Goal: Use online tool/utility: Utilize a website feature to perform a specific function

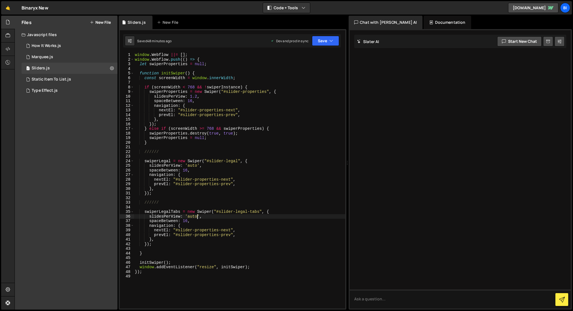
scroll to position [0, 4]
drag, startPoint x: 209, startPoint y: 161, endPoint x: 239, endPoint y: 161, distance: 29.9
click at [239, 161] on div "window . Webflow ||= [ ] ; window . Webflow . push (( ) => { let swiperProperti…" at bounding box center [240, 185] width 212 height 265
click at [162, 192] on div "window . Webflow ||= [ ] ; window . Webflow . push (( ) => { let swiperProperti…" at bounding box center [240, 185] width 212 height 265
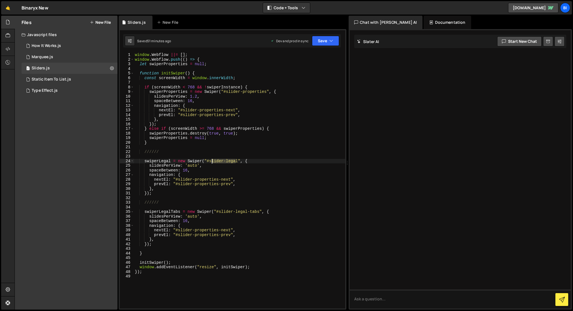
drag, startPoint x: 237, startPoint y: 161, endPoint x: 210, endPoint y: 161, distance: 27.1
click at [210, 161] on div "window . Webflow ||= [ ] ; window . Webflow . push (( ) => { let swiperProperti…" at bounding box center [240, 185] width 212 height 265
click at [210, 161] on div "window . Webflow ||= [ ] ; window . Webflow . push (( ) => { let swiperProperti…" at bounding box center [240, 181] width 212 height 256
drag, startPoint x: 210, startPoint y: 161, endPoint x: 238, endPoint y: 159, distance: 28.0
click at [238, 159] on div "window . Webflow ||= [ ] ; window . Webflow . push (( ) => { let swiperProperti…" at bounding box center [240, 185] width 212 height 265
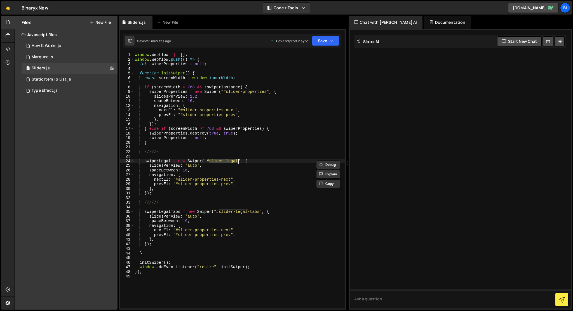
paste textarea "-structure"
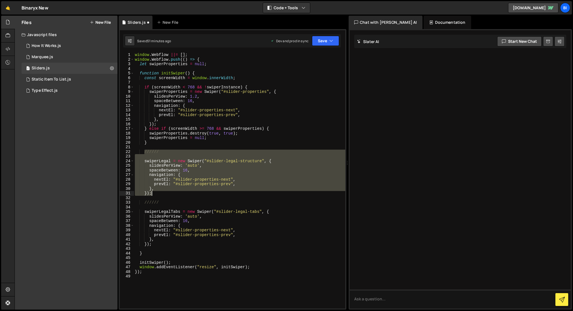
drag, startPoint x: 144, startPoint y: 153, endPoint x: 160, endPoint y: 194, distance: 43.4
click at [160, 194] on div "window . Webflow ||= [ ] ; window . Webflow . push (( ) => { let swiperProperti…" at bounding box center [240, 185] width 212 height 265
click at [150, 175] on div "window . Webflow ||= [ ] ; window . Webflow . push (( ) => { let swiperProperti…" at bounding box center [240, 181] width 212 height 256
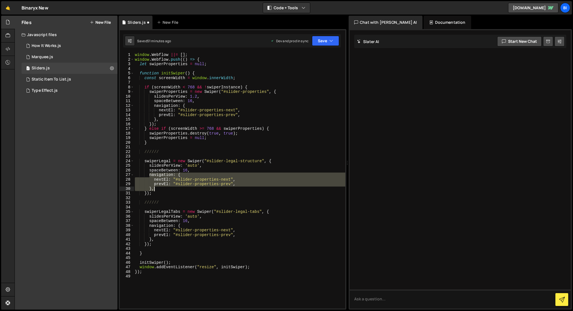
drag, startPoint x: 149, startPoint y: 175, endPoint x: 168, endPoint y: 188, distance: 23.3
click at [168, 188] on div "window . Webflow ||= [ ] ; window . Webflow . push (( ) => { let swiperProperti…" at bounding box center [240, 185] width 212 height 265
type textarea "prevEl: "#slider-properties-prev", },"
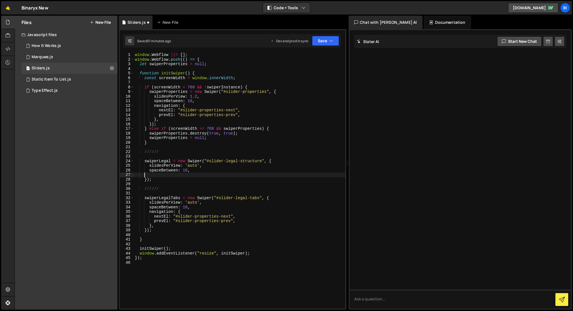
scroll to position [0, 0]
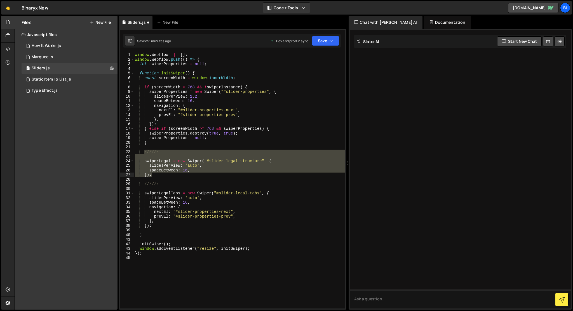
drag, startPoint x: 144, startPoint y: 152, endPoint x: 157, endPoint y: 174, distance: 25.1
click at [157, 174] on div "window . Webflow ||= [ ] ; window . Webflow . push (( ) => { let swiperProperti…" at bounding box center [240, 185] width 212 height 265
click at [157, 175] on div "window . Webflow ||= [ ] ; window . Webflow . push (( ) => { let swiperProperti…" at bounding box center [240, 181] width 212 height 256
type textarea "});"
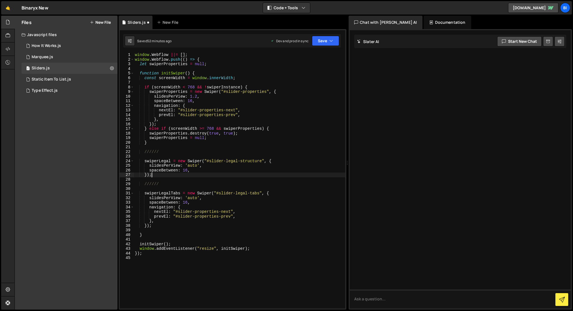
scroll to position [0, 0]
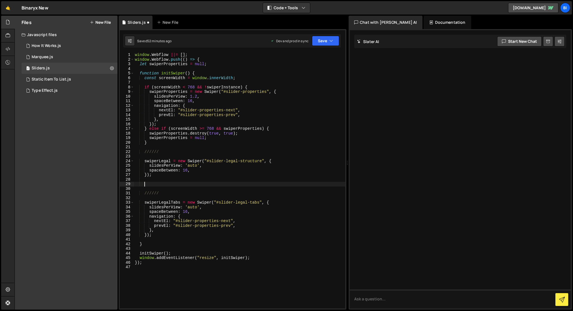
paste textarea "});"
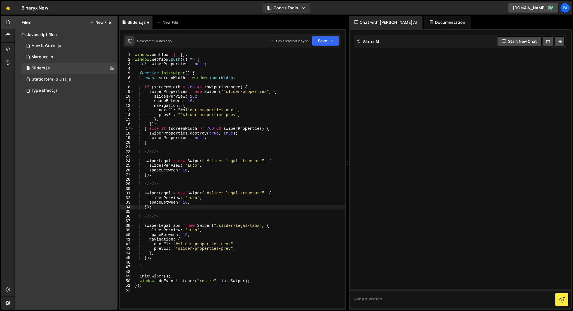
click at [250, 192] on div "window . Webflow ||= [ ] ; window . Webflow . push (( ) => { let swiperProperti…" at bounding box center [240, 185] width 212 height 265
click at [262, 195] on div "window . Webflow ||= [ ] ; window . Webflow . push (( ) => { let swiperProperti…" at bounding box center [240, 181] width 212 height 256
drag, startPoint x: 262, startPoint y: 195, endPoint x: 210, endPoint y: 193, distance: 51.8
click at [210, 193] on div "window . Webflow ||= [ ] ; window . Webflow . push (( ) => { let swiperProperti…" at bounding box center [240, 185] width 212 height 265
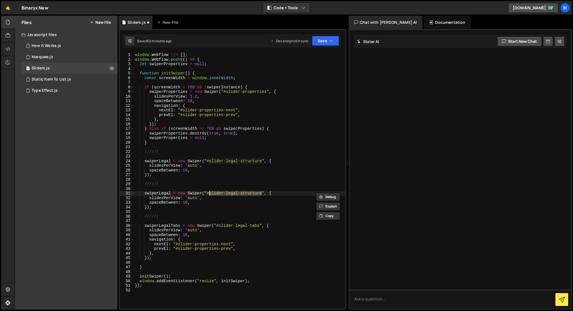
paste textarea "control"
drag, startPoint x: 260, startPoint y: 226, endPoint x: 219, endPoint y: 226, distance: 40.6
click at [219, 226] on div "window . Webflow ||= [ ] ; window . Webflow . push (( ) => { let swiperProperti…" at bounding box center [240, 185] width 212 height 265
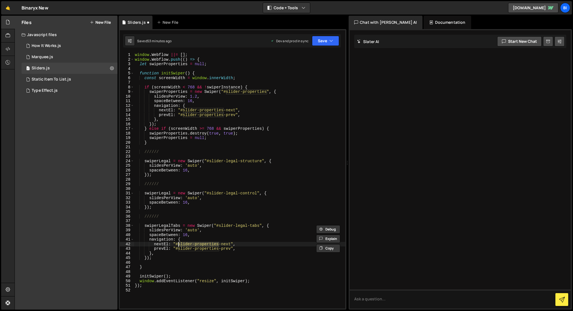
drag, startPoint x: 219, startPoint y: 245, endPoint x: 177, endPoint y: 246, distance: 41.7
click at [177, 246] on div "window . Webflow ||= [ ] ; window . Webflow . push (( ) => { let swiperProperti…" at bounding box center [240, 185] width 212 height 265
paste textarea "legal-tab"
drag, startPoint x: 219, startPoint y: 250, endPoint x: 179, endPoint y: 249, distance: 40.0
click at [179, 249] on div "window . Webflow ||= [ ] ; window . Webflow . push (( ) => { let swiperProperti…" at bounding box center [240, 185] width 212 height 265
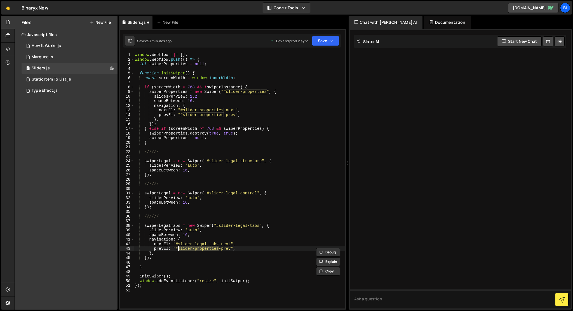
paste textarea "legal-tab"
drag, startPoint x: 219, startPoint y: 226, endPoint x: 260, endPoint y: 224, distance: 41.2
click at [260, 224] on div "window . Webflow ||= [ ] ; window . Webflow . push (( ) => { let swiperProperti…" at bounding box center [240, 185] width 212 height 265
click at [180, 243] on div "window . Webflow ||= [ ] ; window . Webflow . push (( ) => { let swiperProperti…" at bounding box center [240, 185] width 212 height 265
drag, startPoint x: 178, startPoint y: 244, endPoint x: 232, endPoint y: 244, distance: 53.7
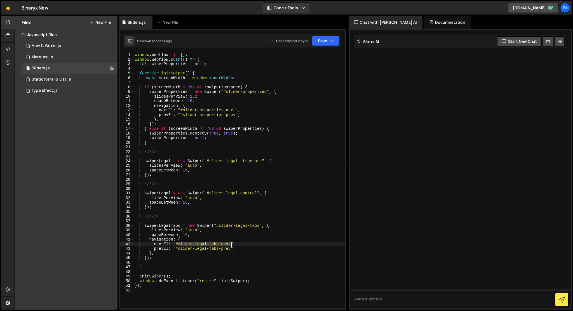
click at [232, 244] on div "window . Webflow ||= [ ] ; window . Webflow . push (( ) => { let swiperProperti…" at bounding box center [240, 185] width 212 height 265
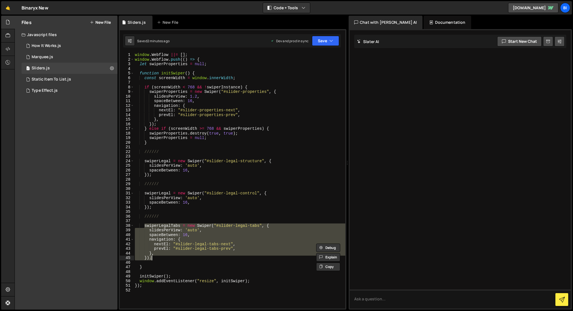
drag, startPoint x: 145, startPoint y: 227, endPoint x: 170, endPoint y: 257, distance: 40.0
click at [170, 257] on div "window . Webflow ||= [ ] ; window . Webflow . push (( ) => { let swiperProperti…" at bounding box center [240, 185] width 212 height 265
type textarea "}, });"
click at [386, 174] on div at bounding box center [460, 169] width 221 height 278
click at [388, 303] on textarea at bounding box center [460, 299] width 221 height 19
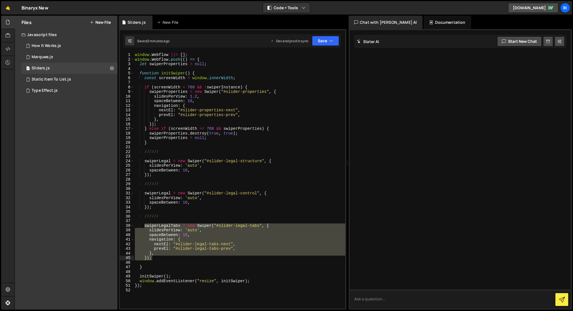
paste textarea "swiperLegalTabs = new Swiper("#slider-legal-tabs", { slidesPerView: 'auto', spa…"
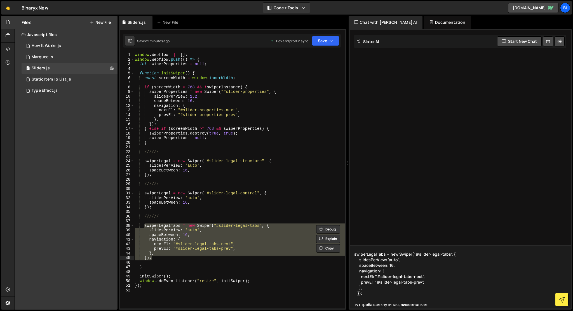
type textarea "swiperLegalTabs = new Swiper("#slider-legal-tabs", { slidesPerView: 'auto', spa…"
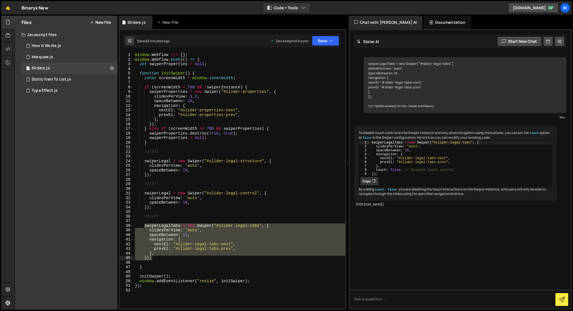
type textarea "touch: false, // Disable touch control"
drag, startPoint x: 376, startPoint y: 174, endPoint x: 402, endPoint y: 175, distance: 26.3
click at [402, 175] on div "swiperLegalTabs = new Swiper ( "#slider-legal-tabs" , { slidesPerView : 'auto' …" at bounding box center [462, 161] width 182 height 43
click at [172, 255] on div "window . Webflow ||= [ ] ; window . Webflow . push (( ) => { let swiperProperti…" at bounding box center [240, 181] width 212 height 256
type textarea "},"
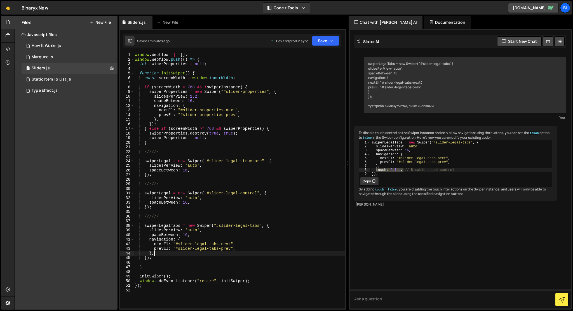
scroll to position [0, 1]
paste textarea "touch: false,"
type textarea "touch: false,"
click at [195, 236] on div "window . Webflow ||= [ ] ; window . Webflow . push (( ) => { let swiperProperti…" at bounding box center [240, 185] width 212 height 265
type textarea "spaceBetween: 16,"
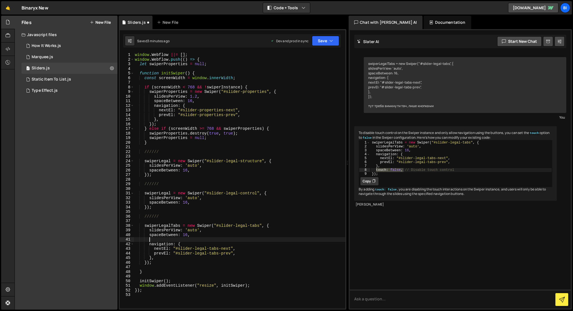
paste textarea "touch: false,"
type textarea "touch: false,"
click at [414, 292] on textarea at bounding box center [460, 299] width 221 height 19
paste textarea ".tab-buttons-box .button-big-icon { display: none; }"
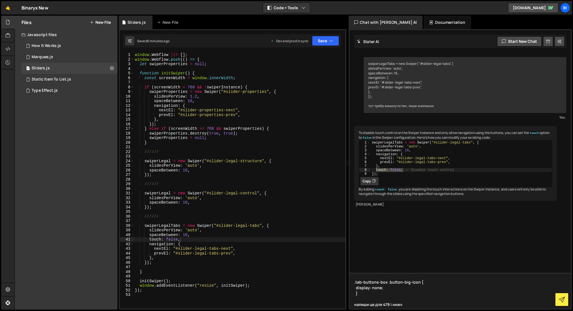
type textarea ".tab-buttons-box .button-big-icon { display: none; } напиши це для 479 і нижче"
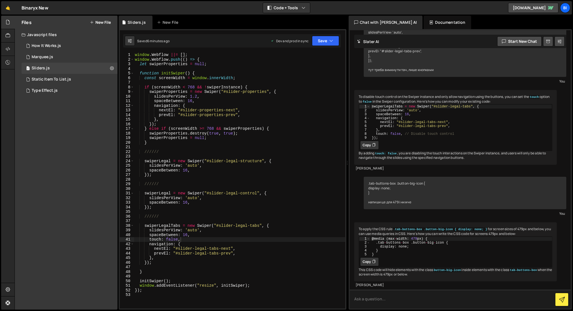
scroll to position [55, 0]
type textarea "@media (max-width: 479px) {"
drag, startPoint x: 428, startPoint y: 238, endPoint x: 370, endPoint y: 238, distance: 57.7
click at [370, 238] on div "@media (max-width: 479px) { 1 2 3 4 5 @ media ( max - width : 479 px ) { . tab …" at bounding box center [455, 247] width 193 height 20
click at [231, 226] on div "window . Webflow ||= [ ] ; window . Webflow . push (( ) => { let swiperProperti…" at bounding box center [240, 185] width 212 height 265
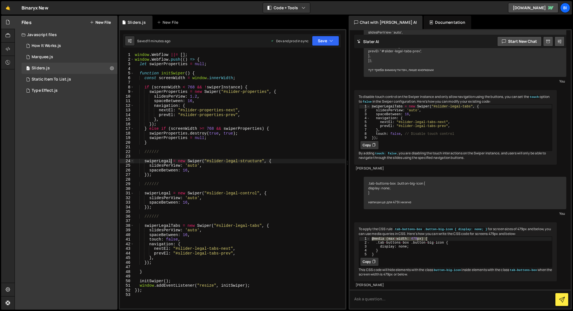
click at [171, 161] on div "window . Webflow ||= [ ] ; window . Webflow . push (( ) => { let swiperProperti…" at bounding box center [240, 185] width 212 height 265
type textarea "});"
type textarea "//////"
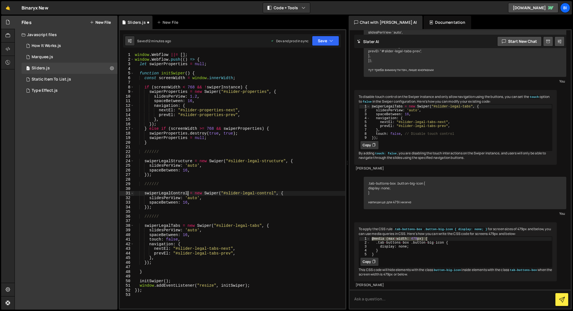
scroll to position [0, 3]
click at [174, 65] on div "window . Webflow ||= [ ] ; window . Webflow . push (( ) => { let swiperProperti…" at bounding box center [240, 185] width 212 height 265
click at [166, 64] on div "window . Webflow ||= [ ] ; window . Webflow . push (( ) => { let swiperProperti…" at bounding box center [240, 181] width 212 height 256
drag, startPoint x: 164, startPoint y: 64, endPoint x: 187, endPoint y: 65, distance: 23.3
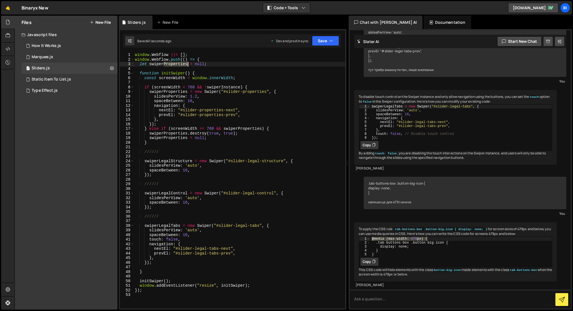
click at [187, 65] on div "window . Webflow ||= [ ] ; window . Webflow . push (( ) => { let swiperProperti…" at bounding box center [240, 185] width 212 height 265
drag, startPoint x: 221, startPoint y: 88, endPoint x: 240, endPoint y: 86, distance: 18.5
click at [240, 86] on div "window . Webflow ||= [ ] ; window . Webflow . push (( ) => { let swiperProperti…" at bounding box center [240, 185] width 212 height 265
paste textarea "Properties"
type textarea "if (screenWidth < 768 && !swiperProperties) {"
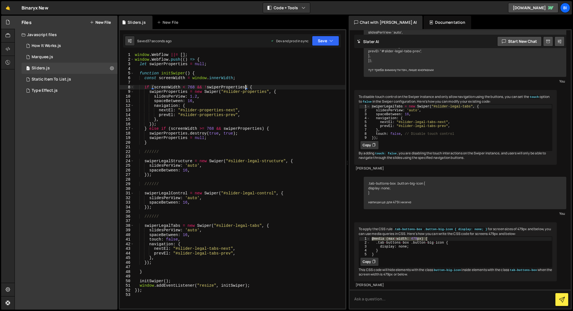
click at [198, 211] on div "window . Webflow ||= [ ] ; window . Webflow . push (( ) => { let swiperProperti…" at bounding box center [240, 185] width 212 height 265
type textarea "});"
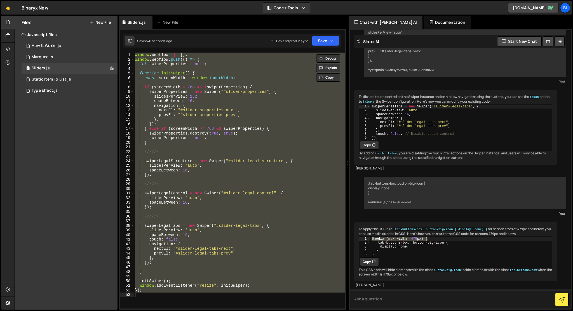
click at [386, 297] on textarea at bounding box center [460, 299] width 221 height 19
paste textarea "window.Webflow ||= []; window.Webflow.push(() => { let swiperProperties = null;…"
type textarea "Lor i dolorsi? Amet consectetur adipis.Elitsed ||= []; doeius.Tempori.utla(() =…"
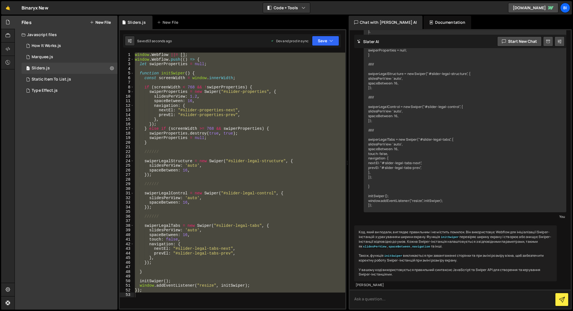
scroll to position [404, 0]
click at [404, 294] on textarea at bounding box center [460, 299] width 221 height 19
click at [235, 160] on div "window . Webflow ||= [ ] ; window . Webflow . push (( ) => { let swiperProperti…" at bounding box center [240, 181] width 212 height 256
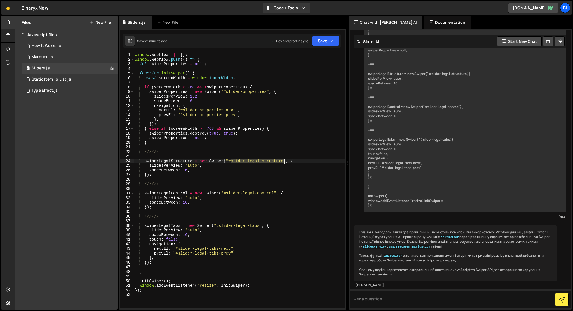
drag, startPoint x: 231, startPoint y: 161, endPoint x: 285, endPoint y: 161, distance: 53.5
click at [285, 161] on div "window . Webflow ||= [ ] ; window . Webflow . push (( ) => { let swiperProperti…" at bounding box center [240, 185] width 212 height 265
drag, startPoint x: 226, startPoint y: 194, endPoint x: 273, endPoint y: 191, distance: 47.1
click at [273, 191] on div "window . Webflow ||= [ ] ; window . Webflow . push (( ) => { let swiperProperti…" at bounding box center [240, 185] width 212 height 265
click at [240, 144] on div "window . Webflow ||= [ ] ; window . Webflow . push (( ) => { let swiperProperti…" at bounding box center [240, 185] width 212 height 265
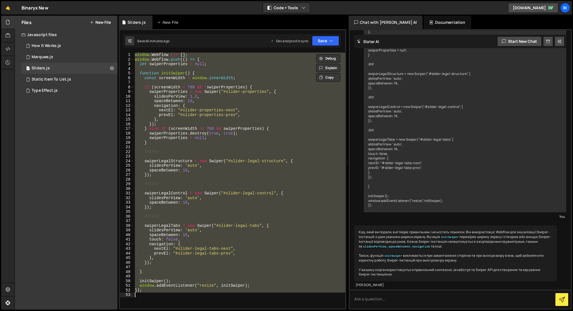
click at [191, 123] on div "window . Webflow ||= [ ] ; window . Webflow . push (( ) => { let swiperProperti…" at bounding box center [240, 181] width 212 height 256
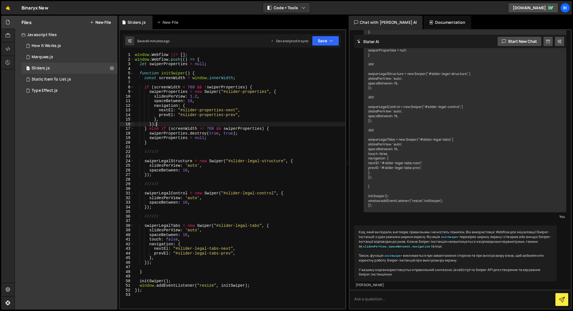
type textarea "});"
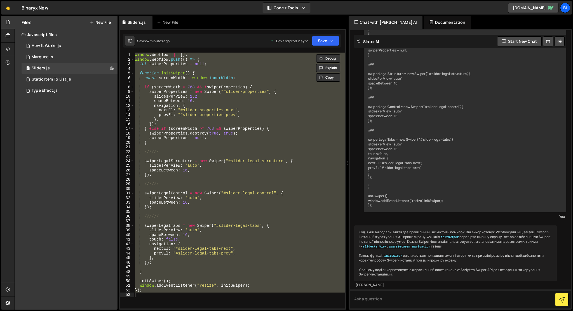
paste textarea
